Goal: Book appointment/travel/reservation

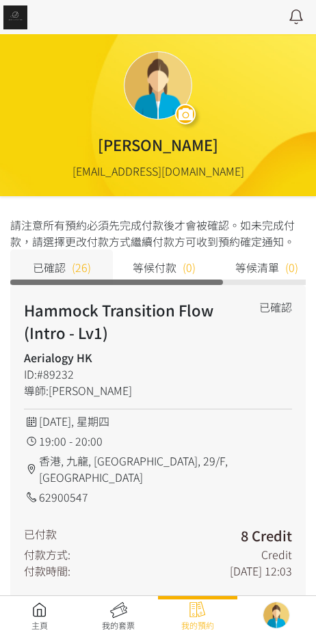
click at [40, 601] on div "下載收據" at bounding box center [158, 612] width 268 height 23
click at [44, 603] on link at bounding box center [39, 617] width 79 height 30
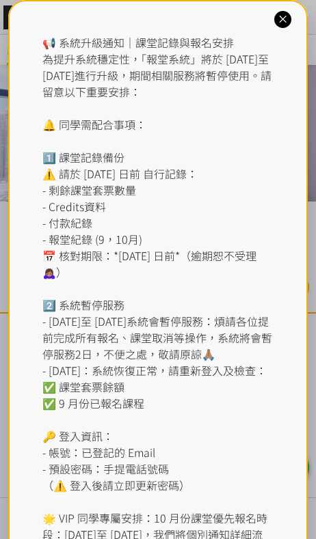
click at [287, 18] on icon at bounding box center [282, 19] width 13 height 13
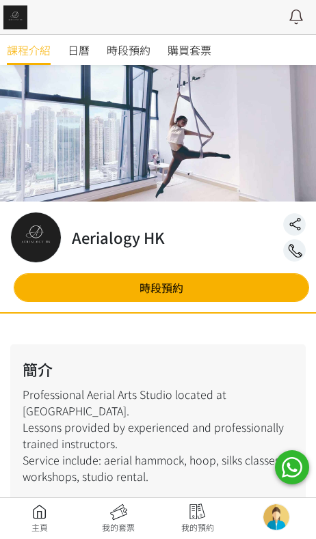
click at [132, 53] on span "時段預約" at bounding box center [129, 50] width 44 height 16
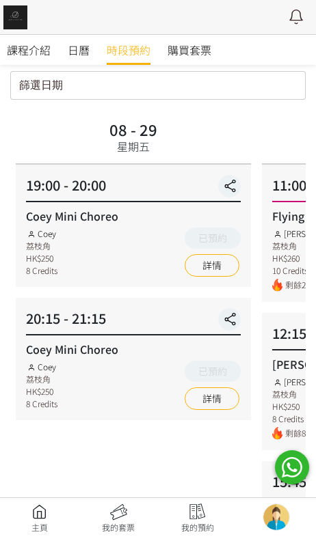
scroll to position [70, 0]
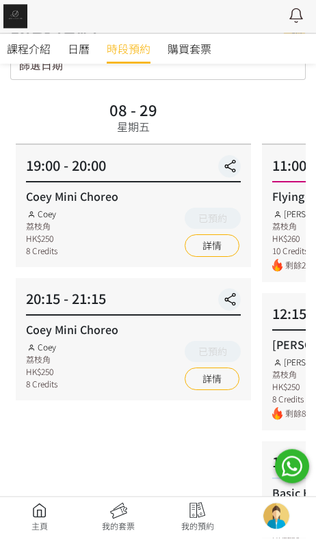
click at [209, 381] on link "詳情" at bounding box center [212, 380] width 55 height 23
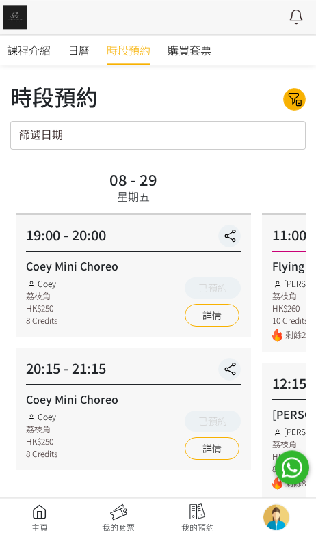
scroll to position [0, 0]
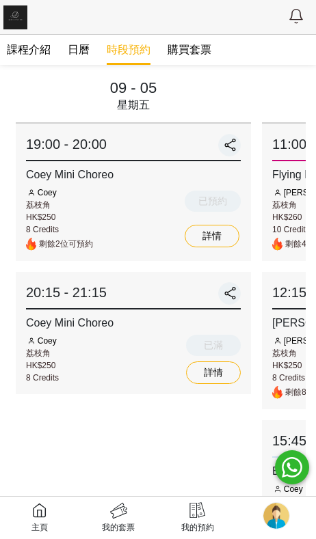
scroll to position [92, 0]
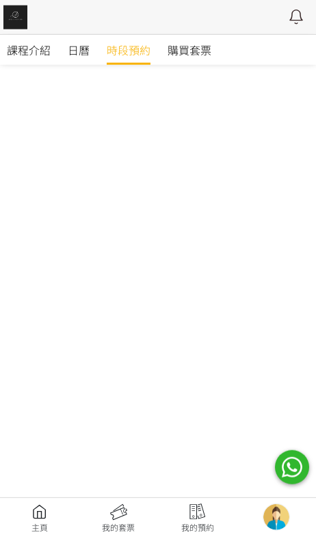
scroll to position [388, 0]
